Goal: Use online tool/utility: Utilize a website feature to perform a specific function

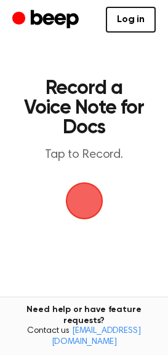
click at [94, 212] on span "button" at bounding box center [83, 200] width 45 height 45
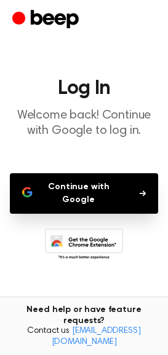
click at [124, 201] on button "Continue with Google" at bounding box center [84, 193] width 148 height 41
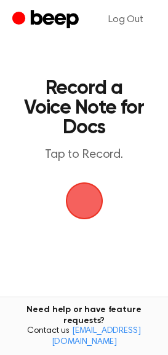
click at [82, 192] on span "button" at bounding box center [84, 200] width 49 height 49
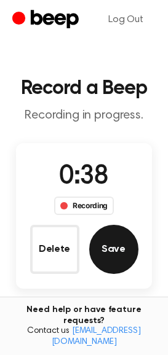
click at [111, 259] on button "Save" at bounding box center [113, 249] width 49 height 49
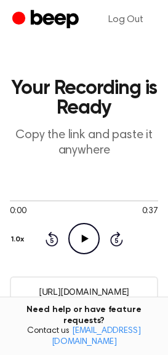
click at [84, 240] on icon at bounding box center [85, 239] width 7 height 8
drag, startPoint x: 28, startPoint y: 291, endPoint x: 184, endPoint y: 318, distance: 158.3
click at [167, 318] on html "Log Out Your Recording is Ready Copy the link and paste it anywhere 0:10 0:37 Y…" at bounding box center [84, 338] width 168 height 677
